Goal: Task Accomplishment & Management: Use online tool/utility

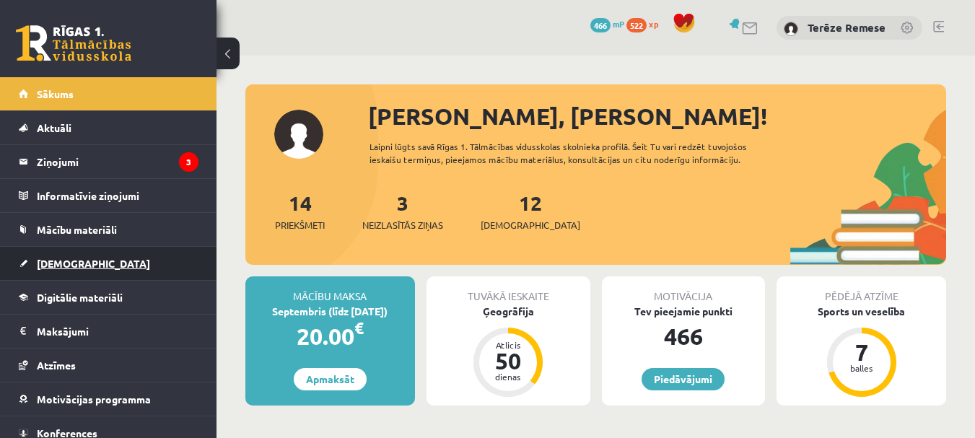
click at [64, 257] on link "[DEMOGRAPHIC_DATA]" at bounding box center [109, 263] width 180 height 33
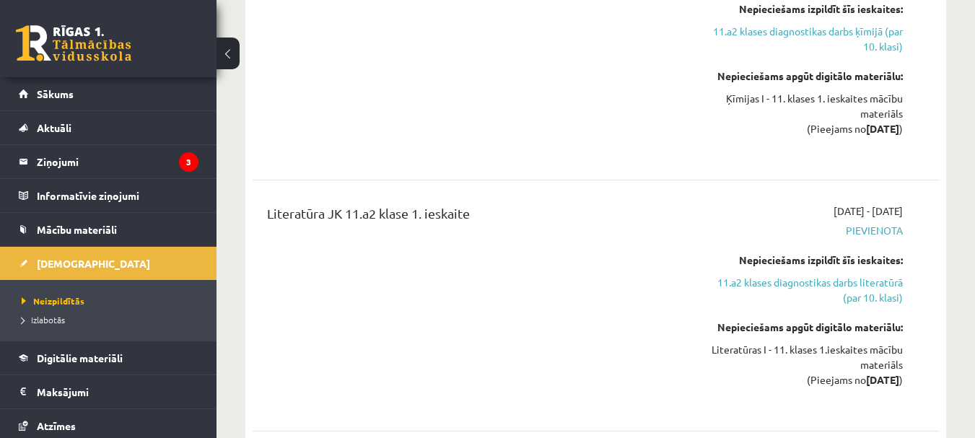
scroll to position [1155, 0]
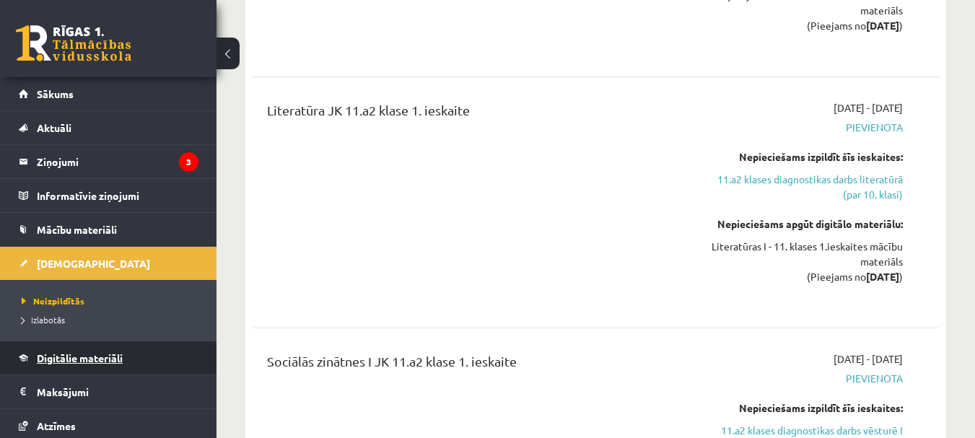
click at [96, 354] on span "Digitālie materiāli" at bounding box center [80, 358] width 86 height 13
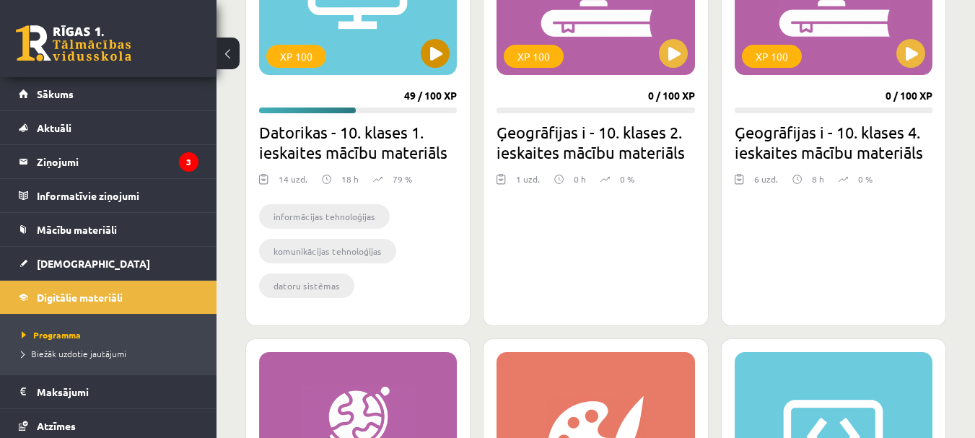
scroll to position [505, 0]
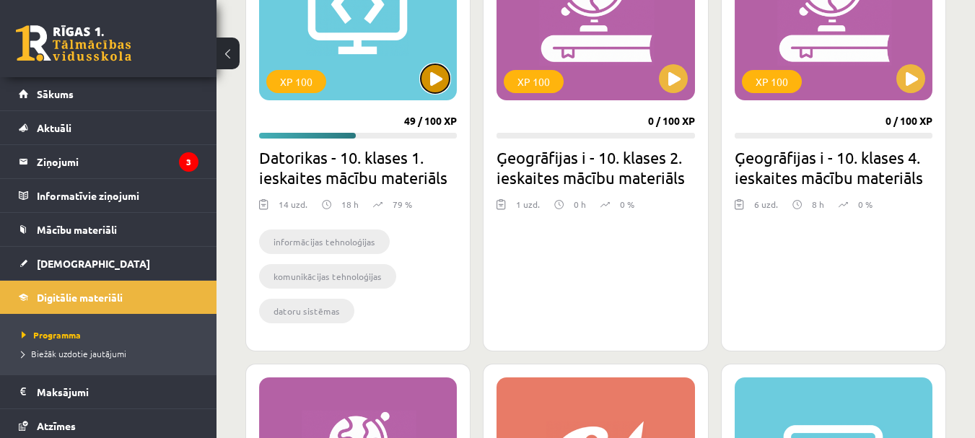
drag, startPoint x: 439, startPoint y: 79, endPoint x: 430, endPoint y: 80, distance: 9.4
click at [432, 82] on button at bounding box center [435, 78] width 29 height 29
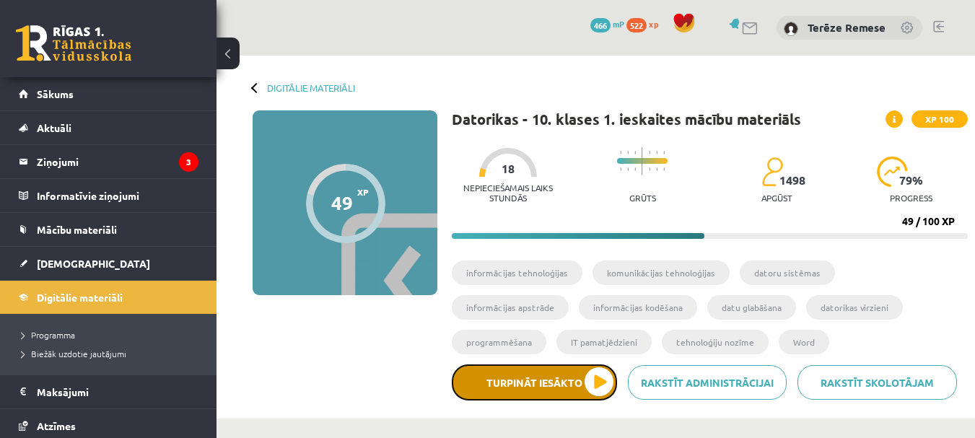
click at [555, 375] on button "Turpināt iesākto" at bounding box center [534, 383] width 165 height 36
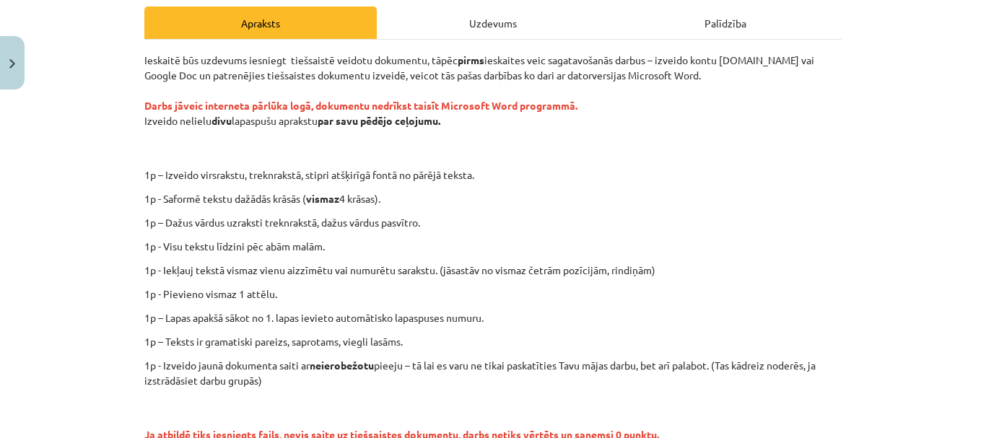
scroll to position [289, 0]
